Goal: Answer question/provide support

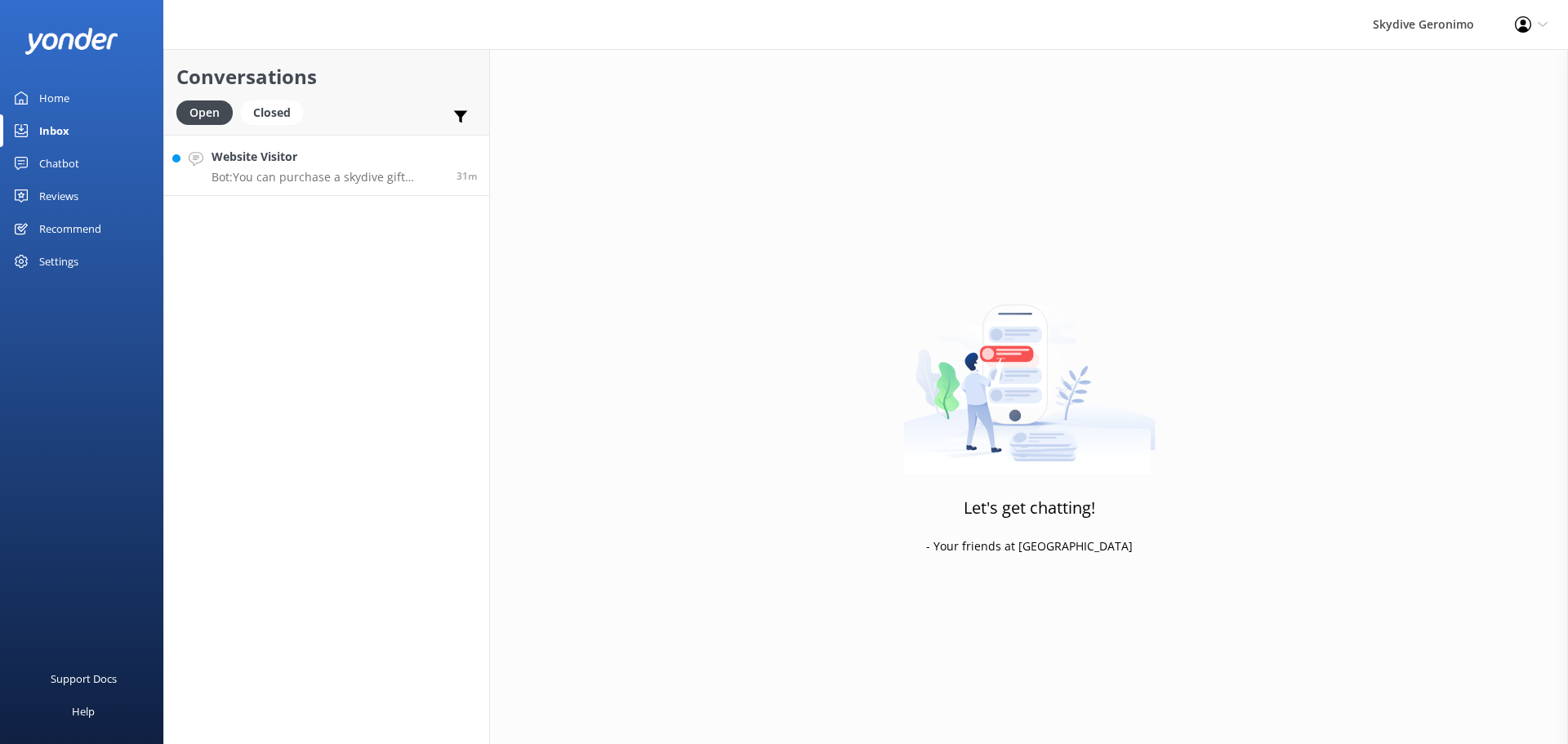
click at [317, 174] on p "Bot: You can purchase a skydive gift voucher online at [URL][DOMAIN_NAME]. Choo…" at bounding box center [328, 177] width 233 height 14
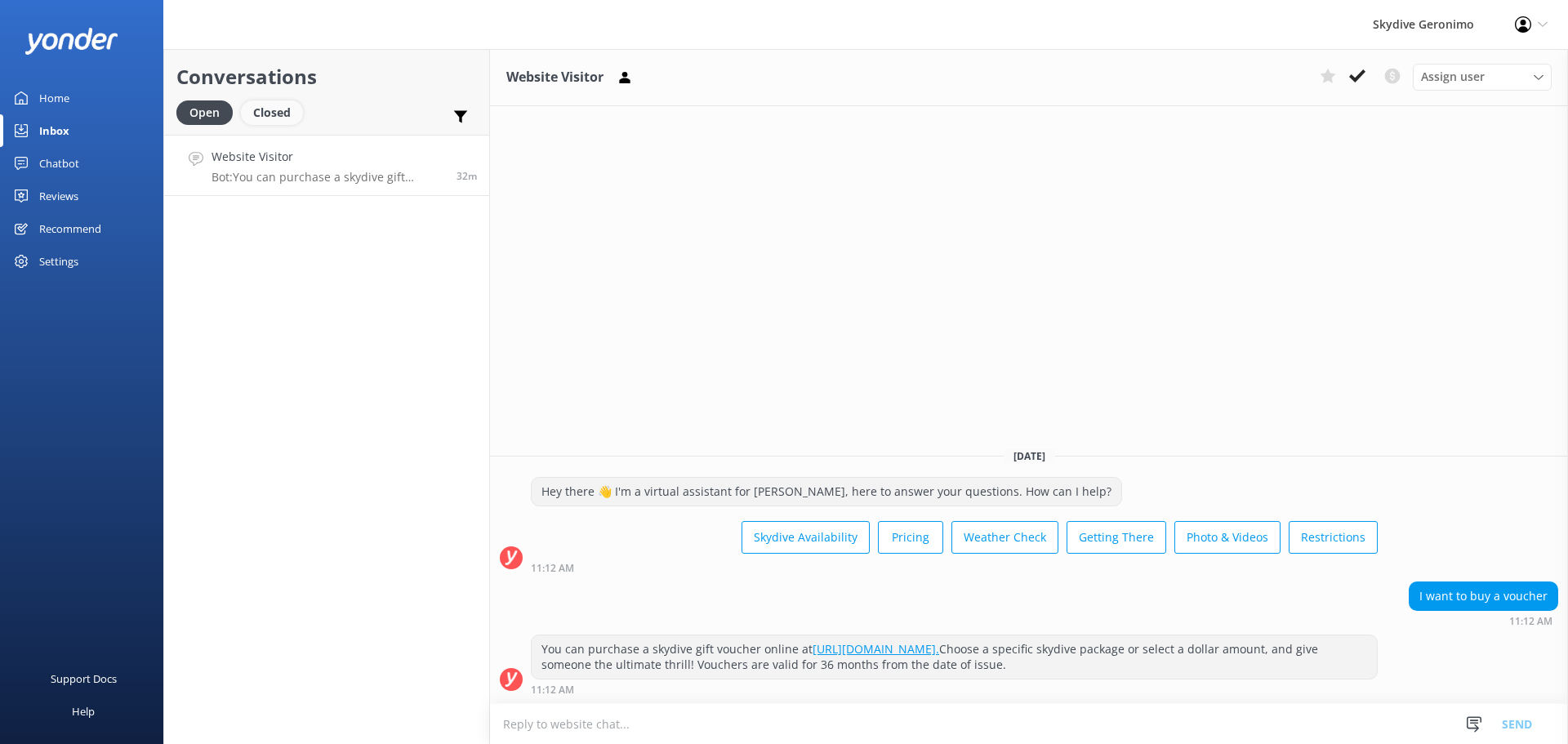
click at [282, 114] on div "Closed" at bounding box center [272, 112] width 62 height 24
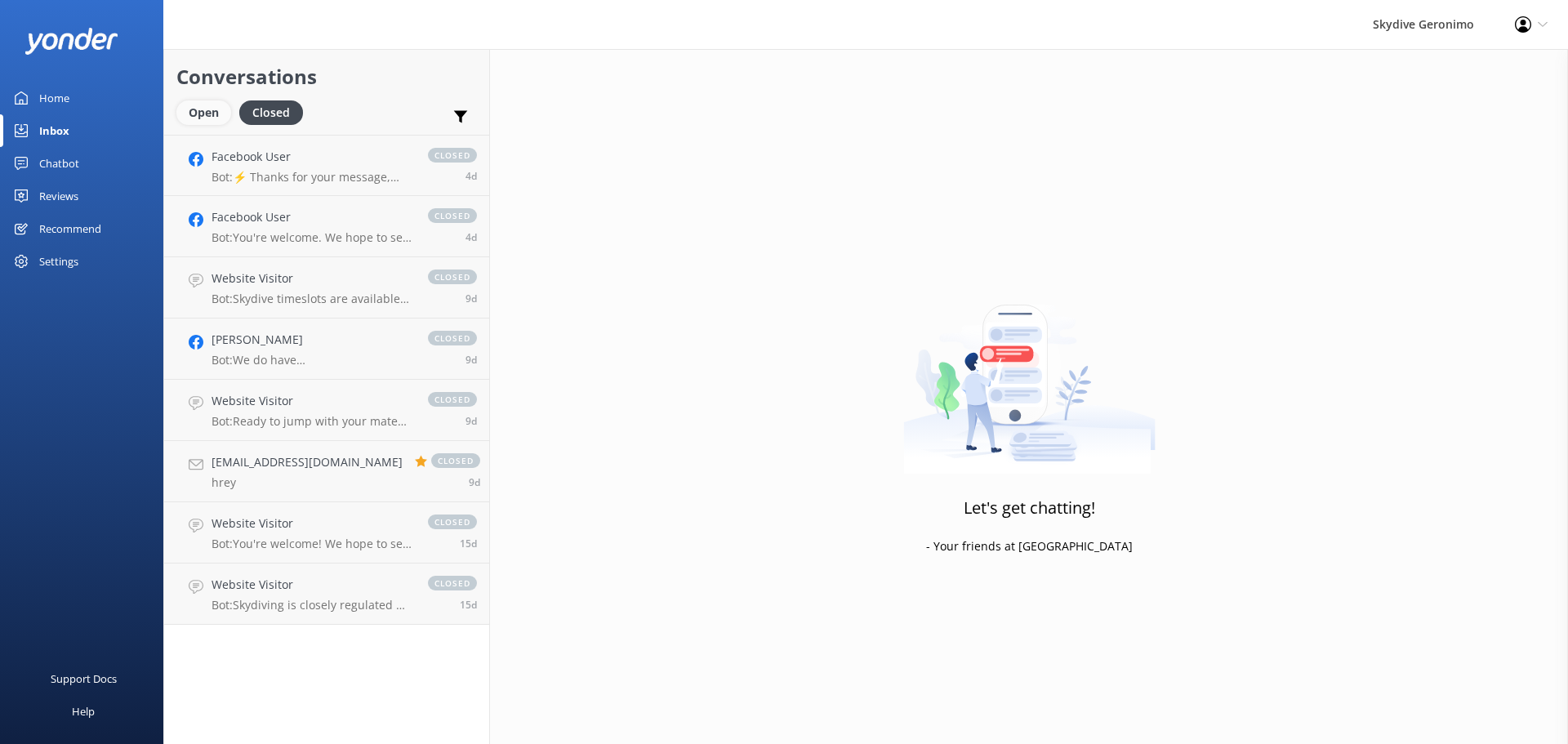
click at [212, 112] on div "Open" at bounding box center [203, 112] width 55 height 24
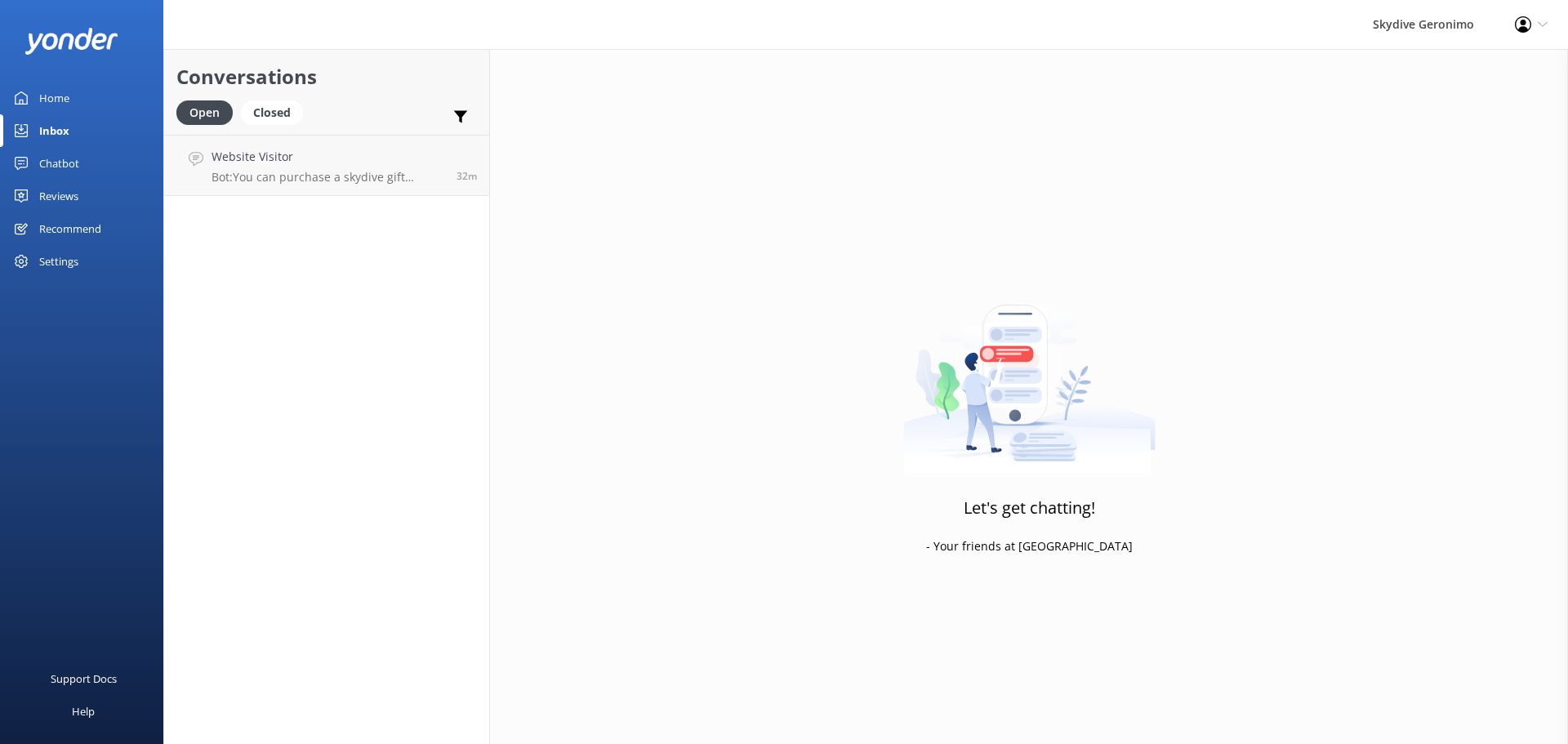
click at [93, 92] on link "Home" at bounding box center [82, 98] width 164 height 33
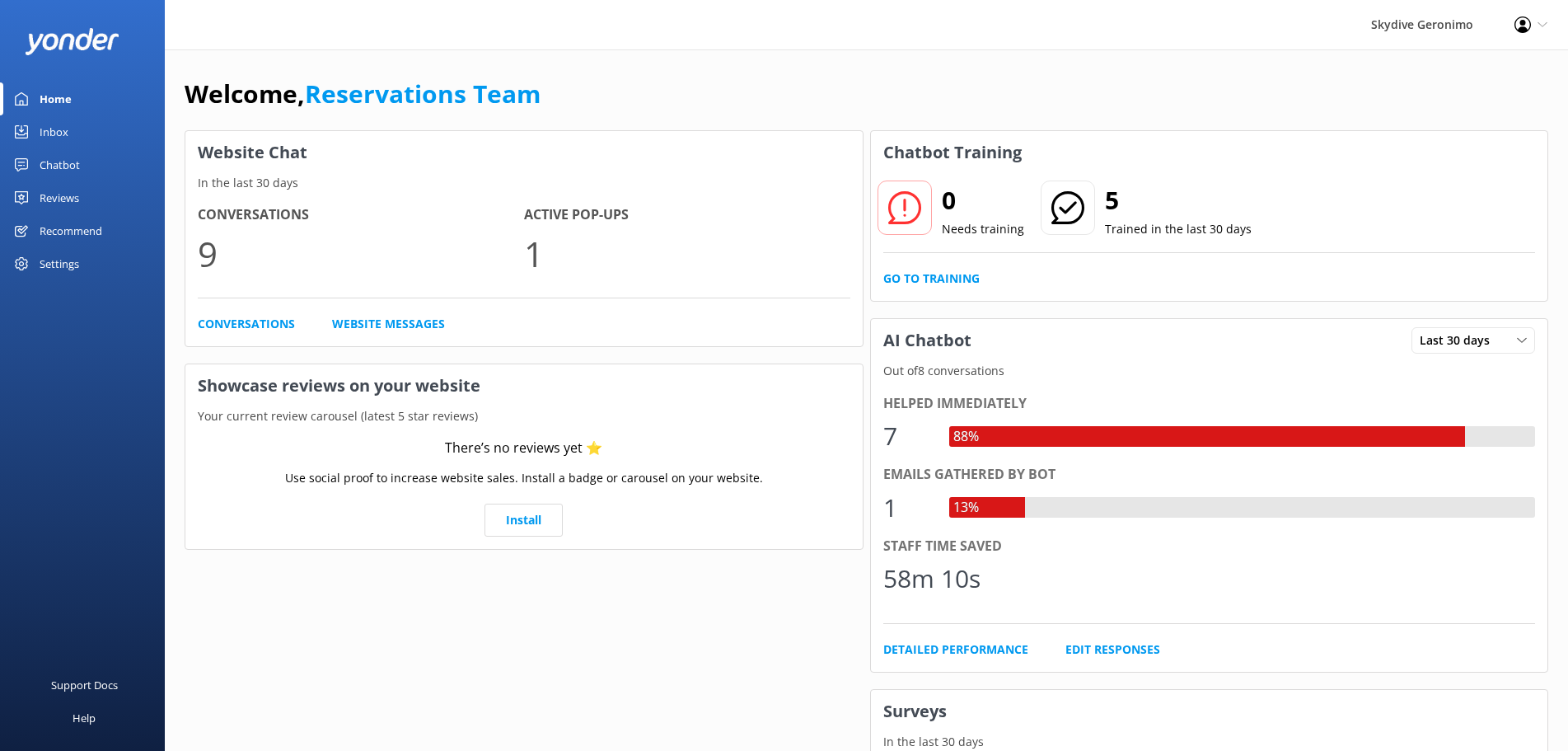
click at [49, 128] on div "Inbox" at bounding box center [54, 132] width 29 height 33
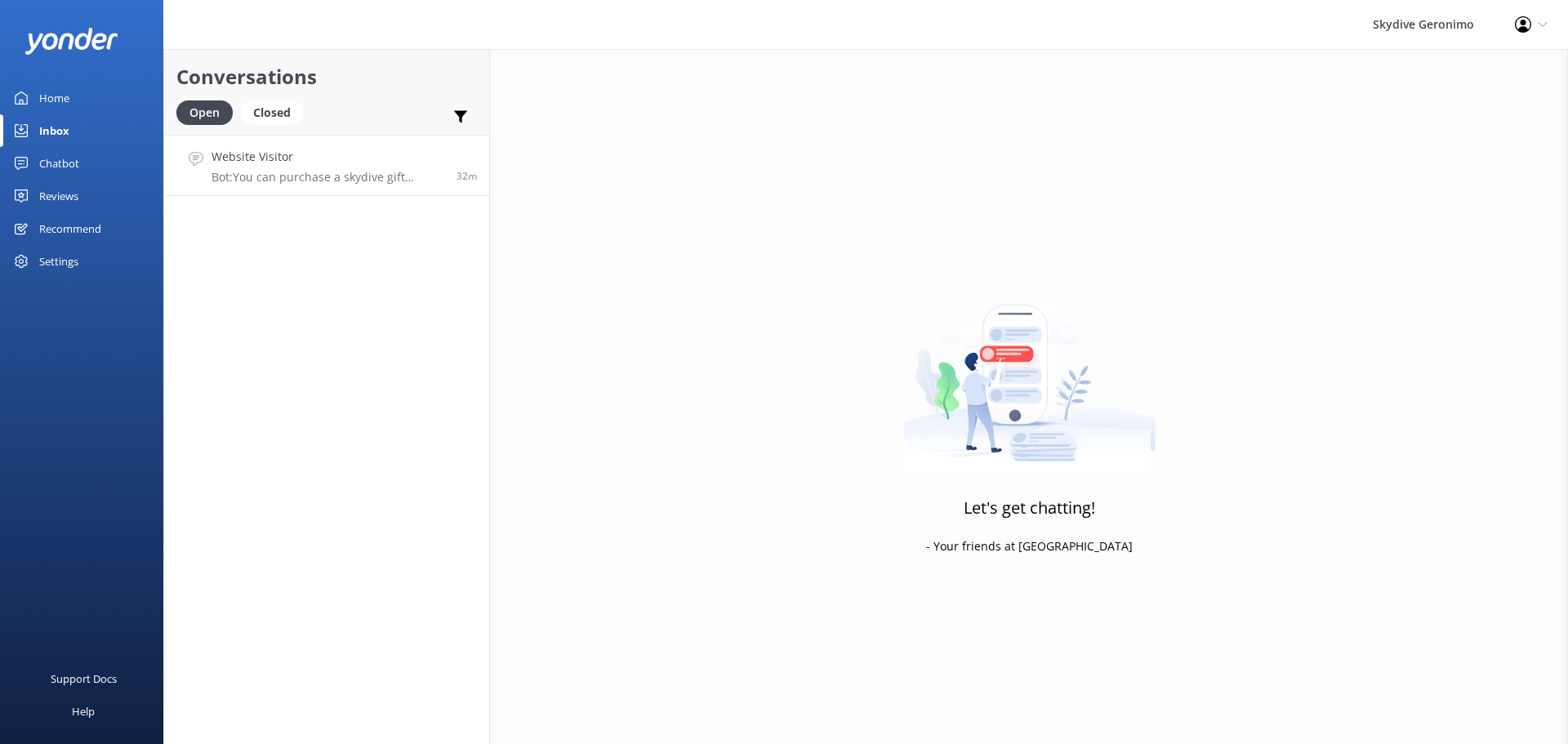
click at [356, 163] on h4 "Website Visitor" at bounding box center [328, 156] width 233 height 18
